Goal: Information Seeking & Learning: Compare options

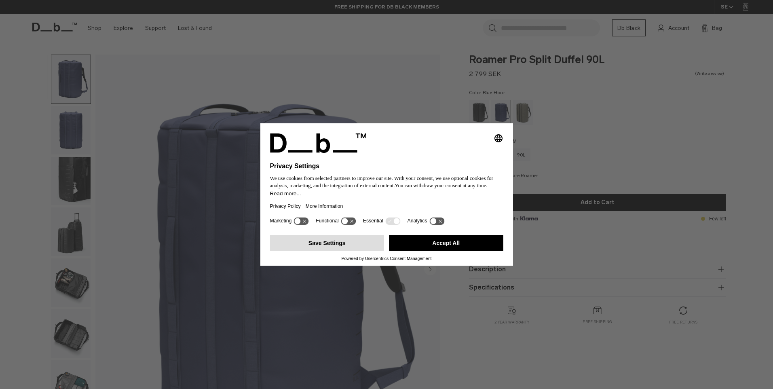
click at [351, 239] on button "Save Settings" at bounding box center [327, 243] width 114 height 16
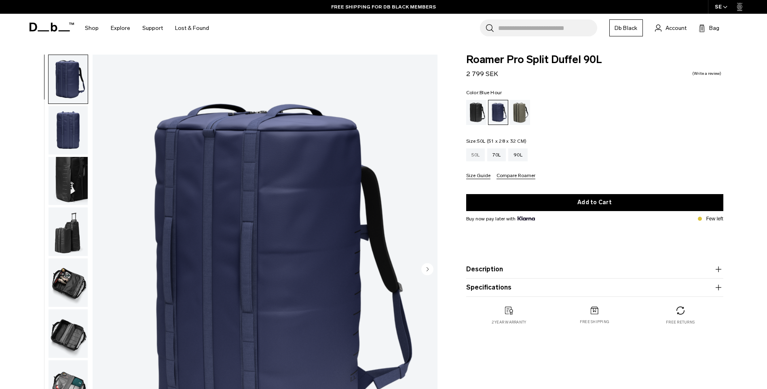
click at [477, 153] on div "50L" at bounding box center [475, 154] width 19 height 13
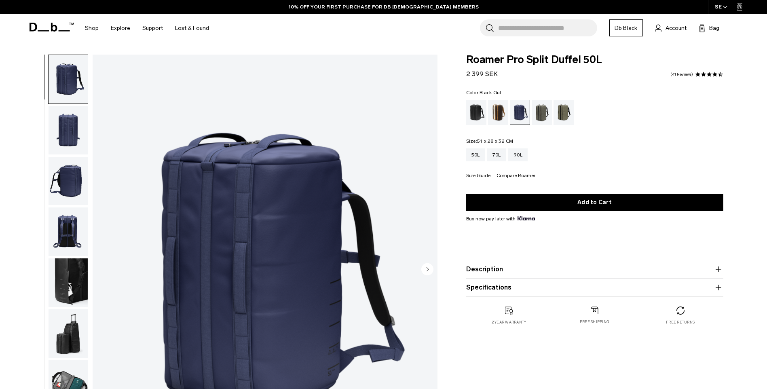
click at [479, 118] on div "Black Out" at bounding box center [476, 112] width 21 height 25
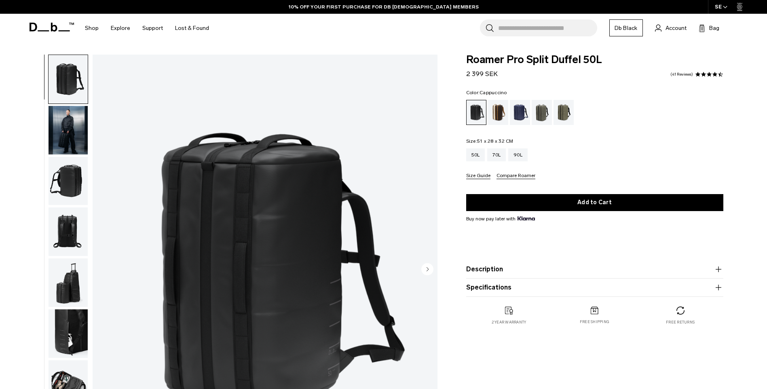
click at [496, 119] on div "Cappuccino" at bounding box center [498, 112] width 21 height 25
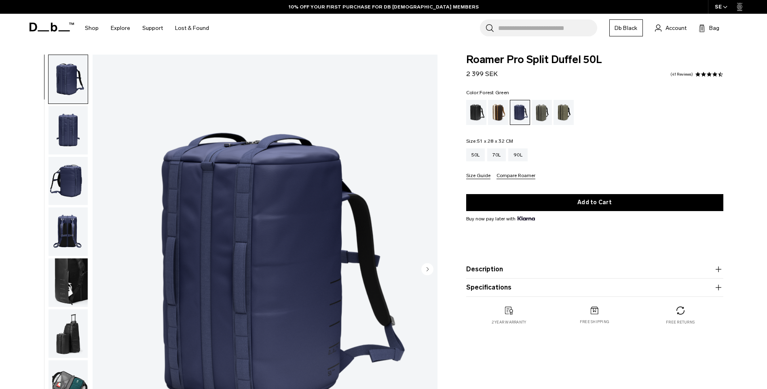
click at [538, 118] on div "Forest Green" at bounding box center [541, 112] width 21 height 25
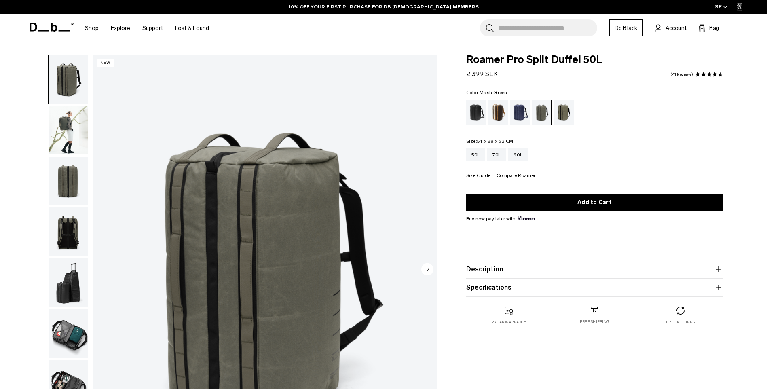
click at [559, 116] on div "Mash Green" at bounding box center [563, 112] width 21 height 25
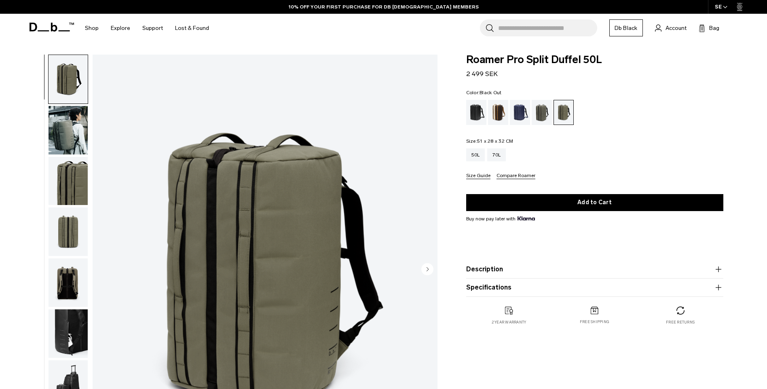
click at [481, 112] on div "Black Out" at bounding box center [476, 112] width 21 height 25
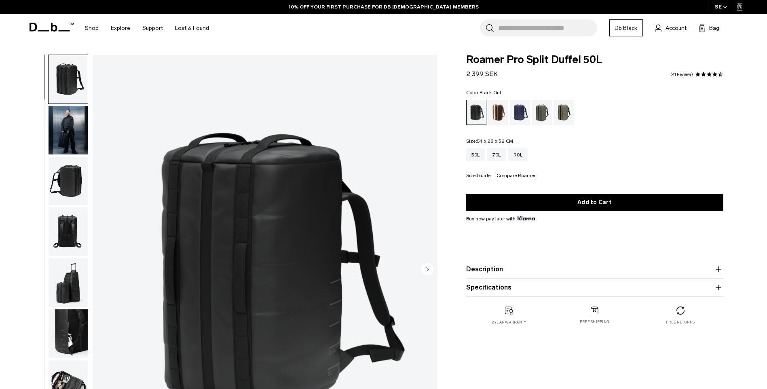
click at [79, 118] on img "button" at bounding box center [67, 130] width 39 height 48
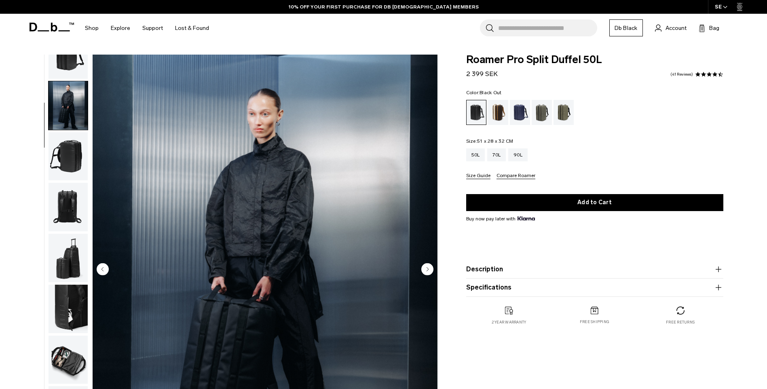
scroll to position [25, 0]
click at [78, 152] on img "button" at bounding box center [67, 155] width 39 height 48
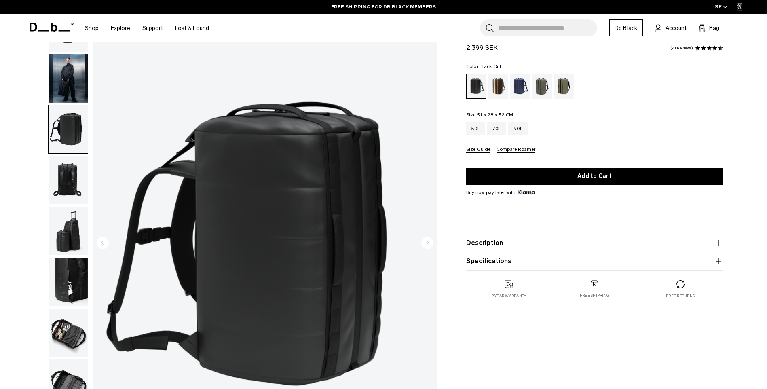
scroll to position [40, 0]
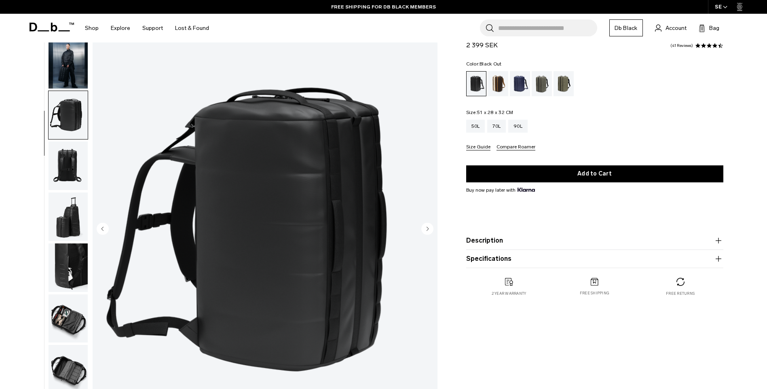
click at [77, 156] on img "button" at bounding box center [67, 165] width 39 height 48
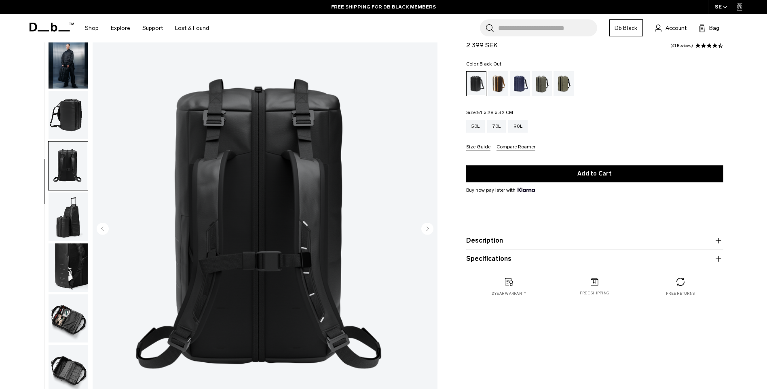
click at [68, 211] on img "button" at bounding box center [67, 216] width 39 height 48
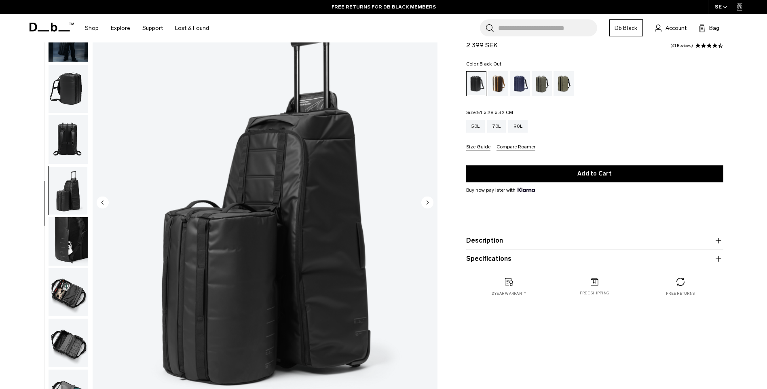
scroll to position [81, 0]
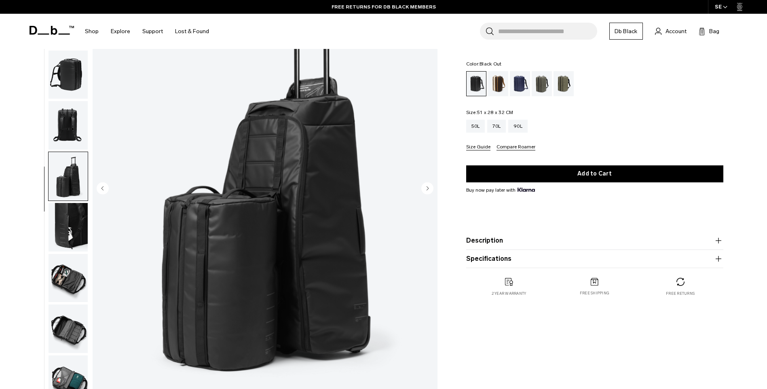
click at [71, 216] on img "button" at bounding box center [67, 227] width 39 height 48
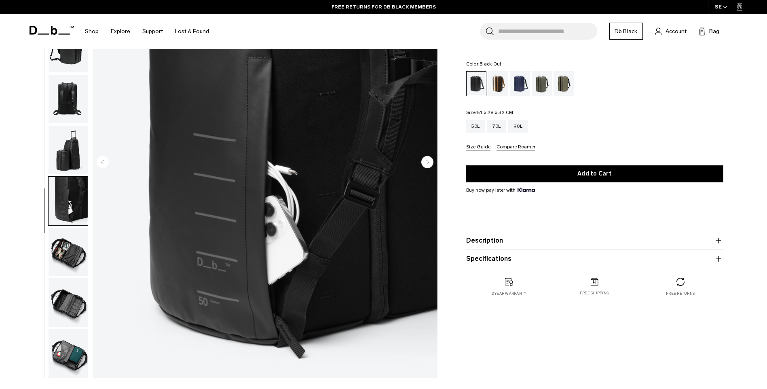
scroll to position [121, 0]
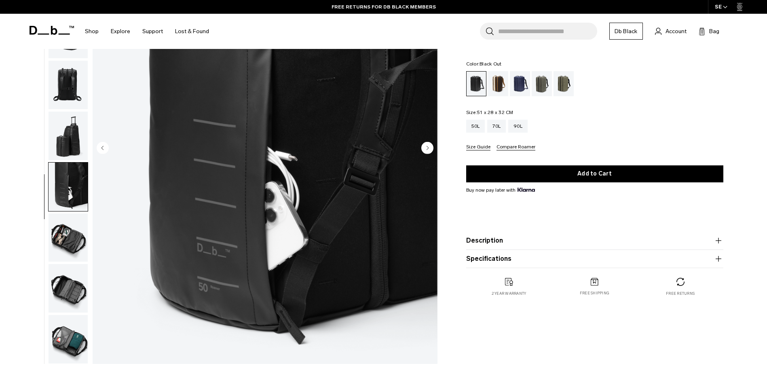
click at [74, 232] on img "button" at bounding box center [67, 237] width 39 height 48
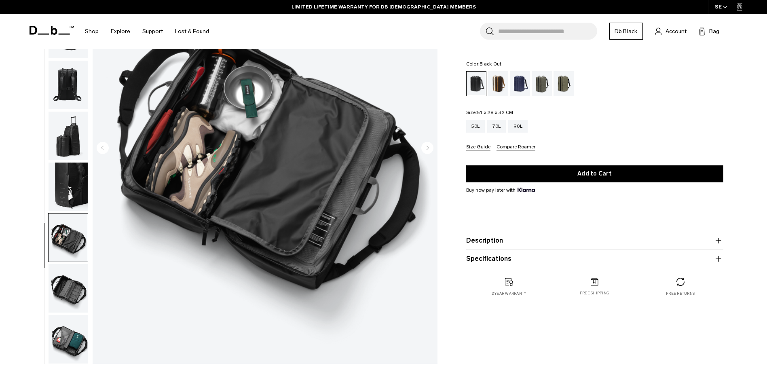
click at [64, 277] on img "button" at bounding box center [67, 288] width 39 height 48
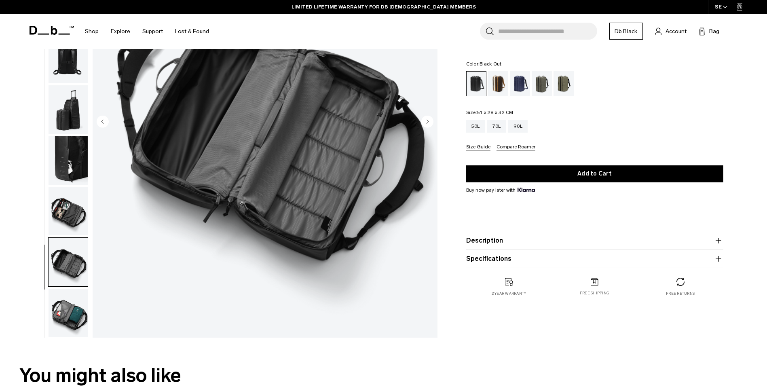
scroll to position [162, 0]
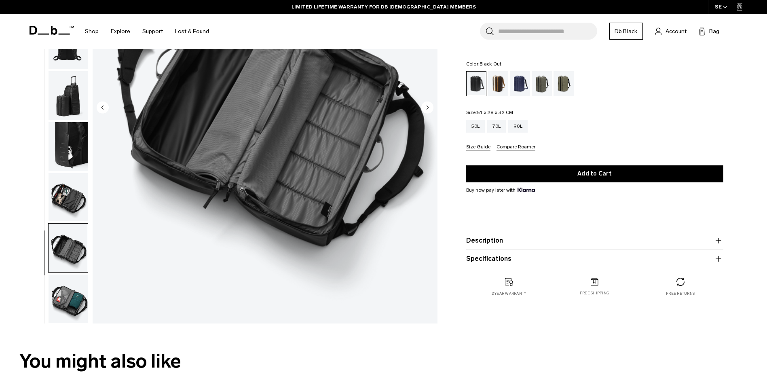
click at [67, 285] on img "button" at bounding box center [67, 298] width 39 height 48
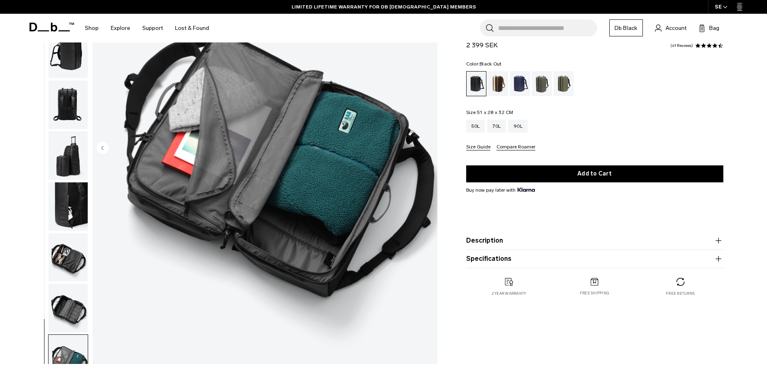
scroll to position [0, 0]
